Goal: Navigation & Orientation: Find specific page/section

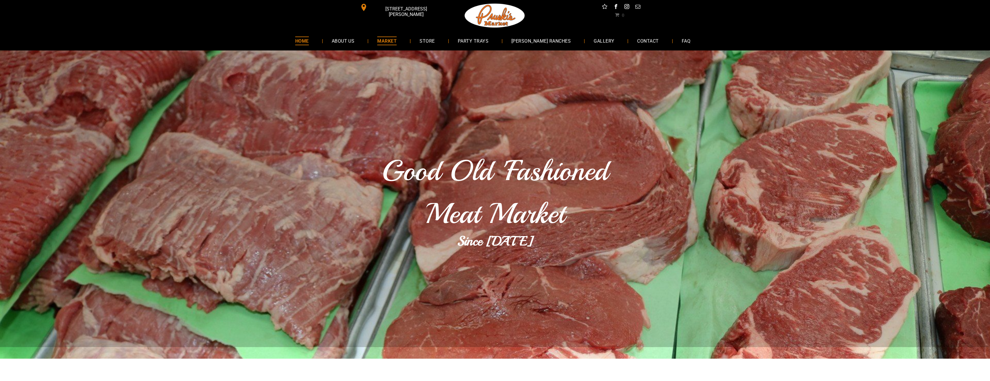
click at [397, 41] on span "MARKET" at bounding box center [386, 41] width 19 height 8
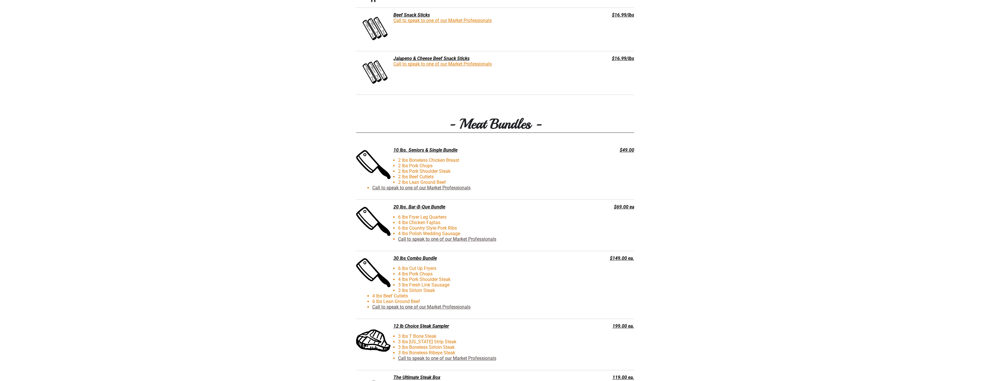
scroll to position [1129, 0]
